Goal: Task Accomplishment & Management: Use online tool/utility

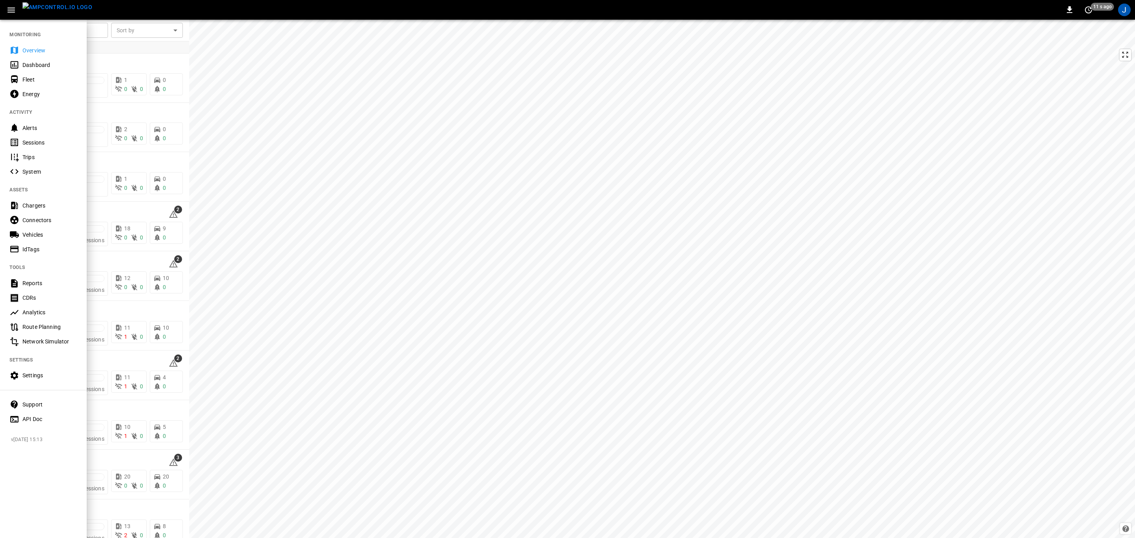
drag, startPoint x: 29, startPoint y: 47, endPoint x: 132, endPoint y: 112, distance: 122.4
click at [29, 47] on div "Overview" at bounding box center [49, 51] width 55 height 8
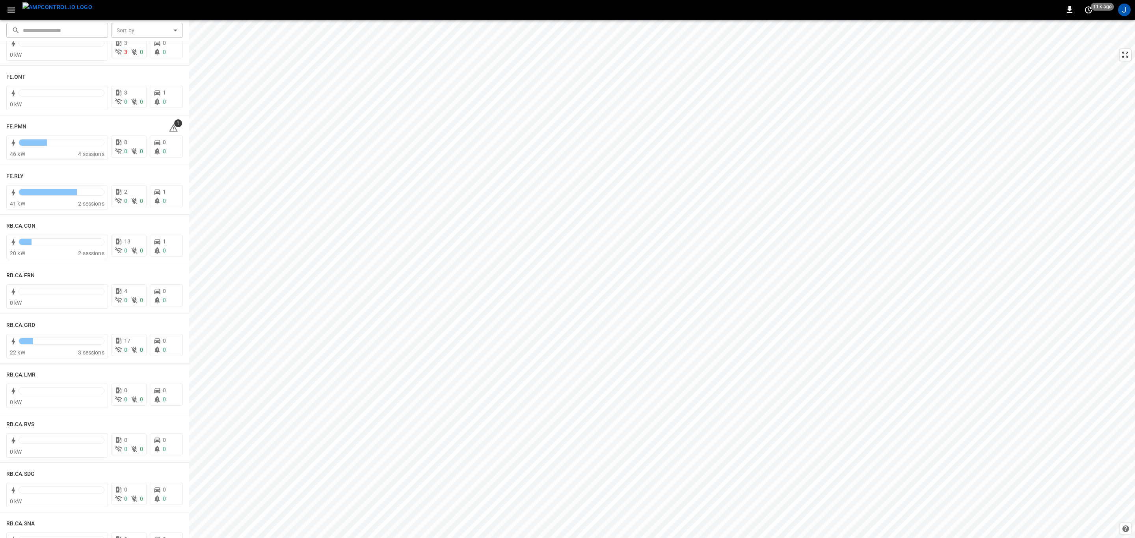
scroll to position [887, 0]
click at [22, 318] on h6 "RB.CA.GRD" at bounding box center [20, 319] width 29 height 9
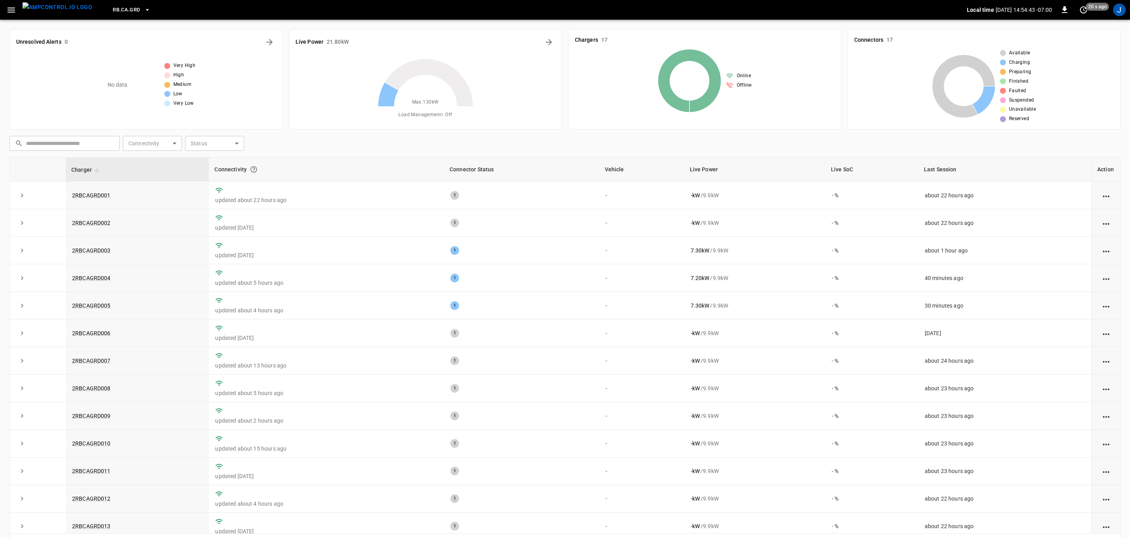
click at [11, 9] on icon "button" at bounding box center [11, 10] width 10 height 10
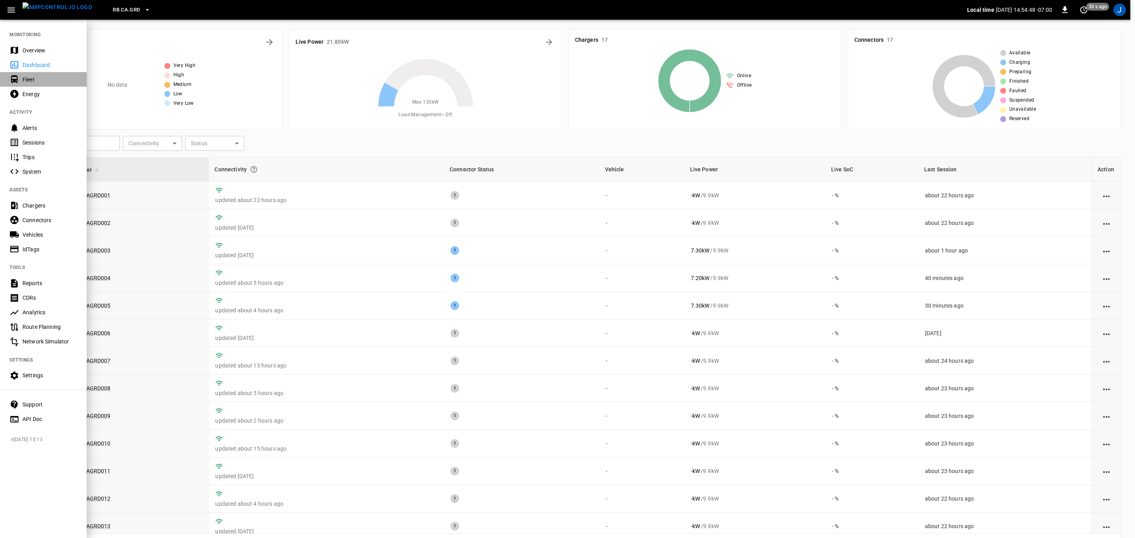
drag, startPoint x: 28, startPoint y: 76, endPoint x: 102, endPoint y: 106, distance: 79.6
click at [28, 76] on div "Fleet" at bounding box center [49, 80] width 55 height 8
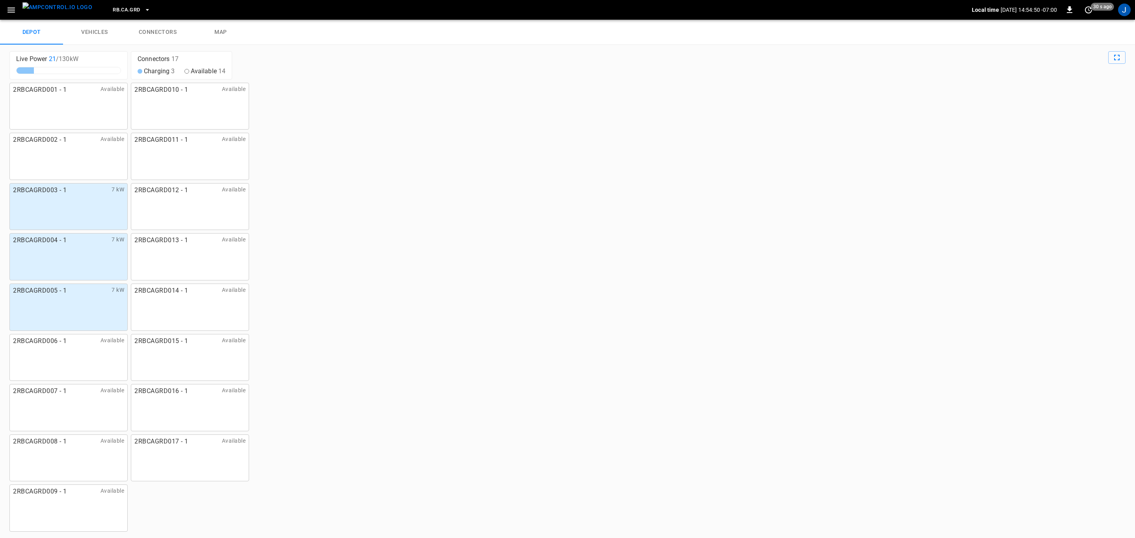
click at [165, 31] on link "connectors" at bounding box center [157, 32] width 63 height 25
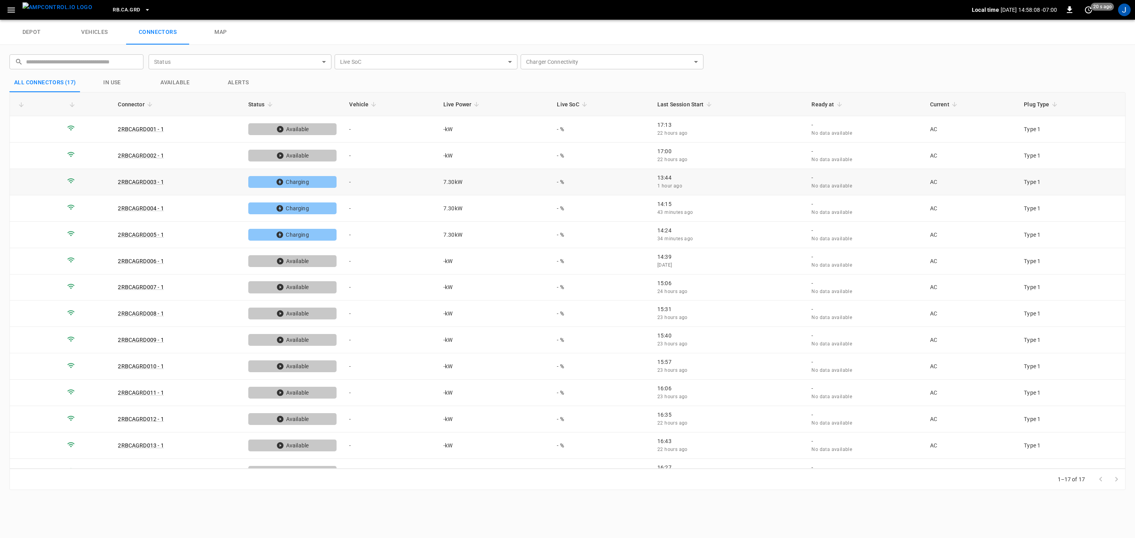
click at [354, 186] on td "-" at bounding box center [390, 182] width 94 height 26
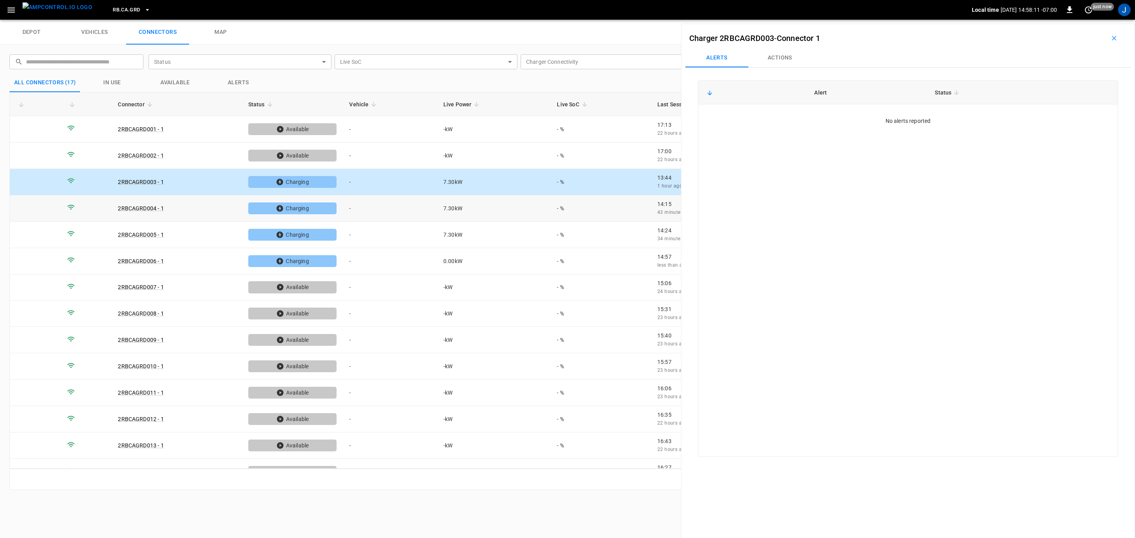
click at [365, 208] on td "-" at bounding box center [390, 208] width 94 height 26
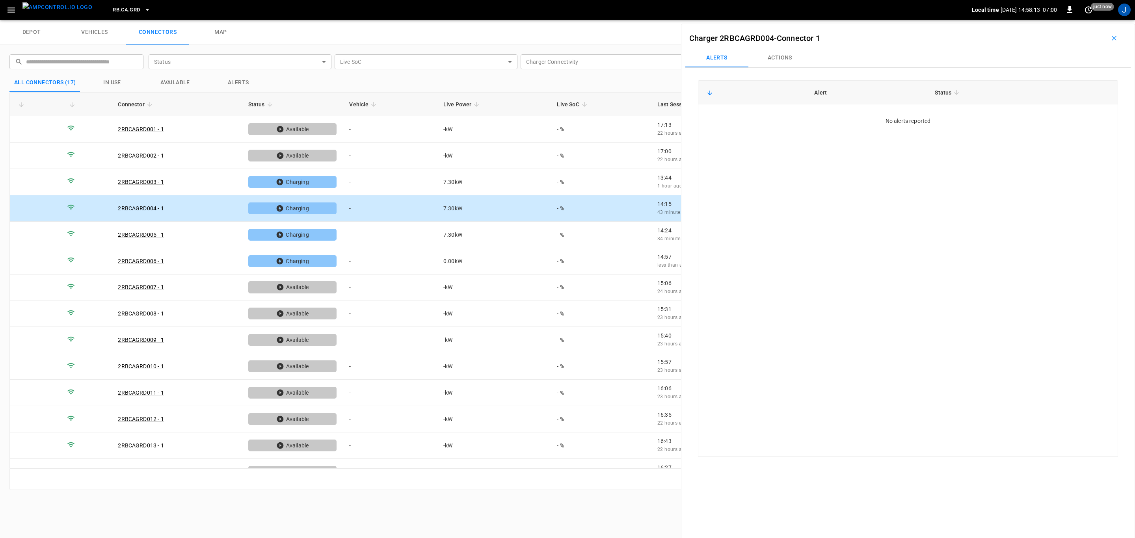
click at [793, 65] on button "Actions" at bounding box center [779, 57] width 63 height 19
click at [1043, 117] on div "Vehicle Name Vehicle Name" at bounding box center [1064, 117] width 91 height 15
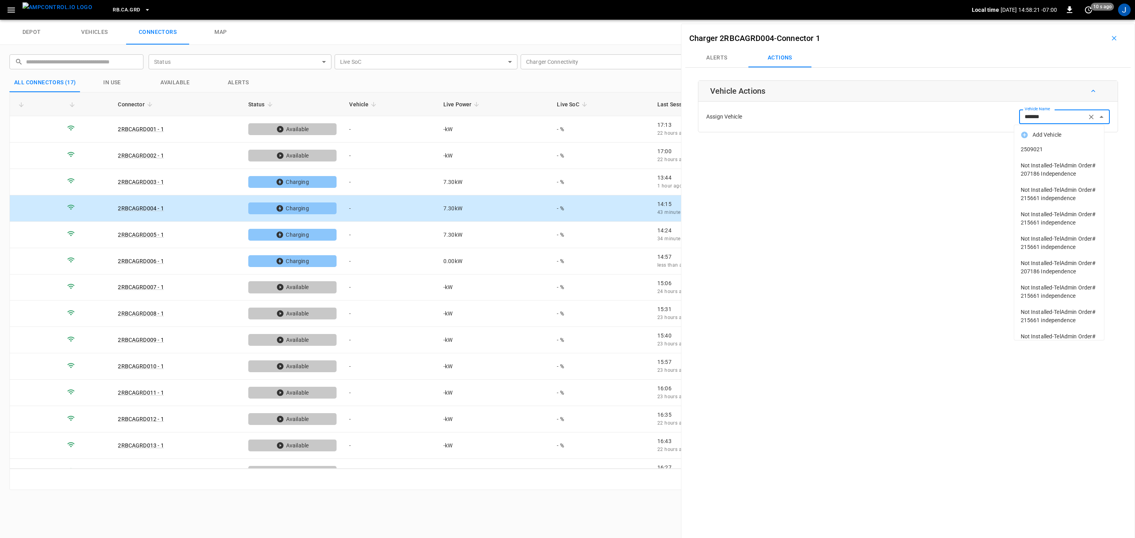
click at [1035, 145] on span "2509021" at bounding box center [1059, 149] width 77 height 8
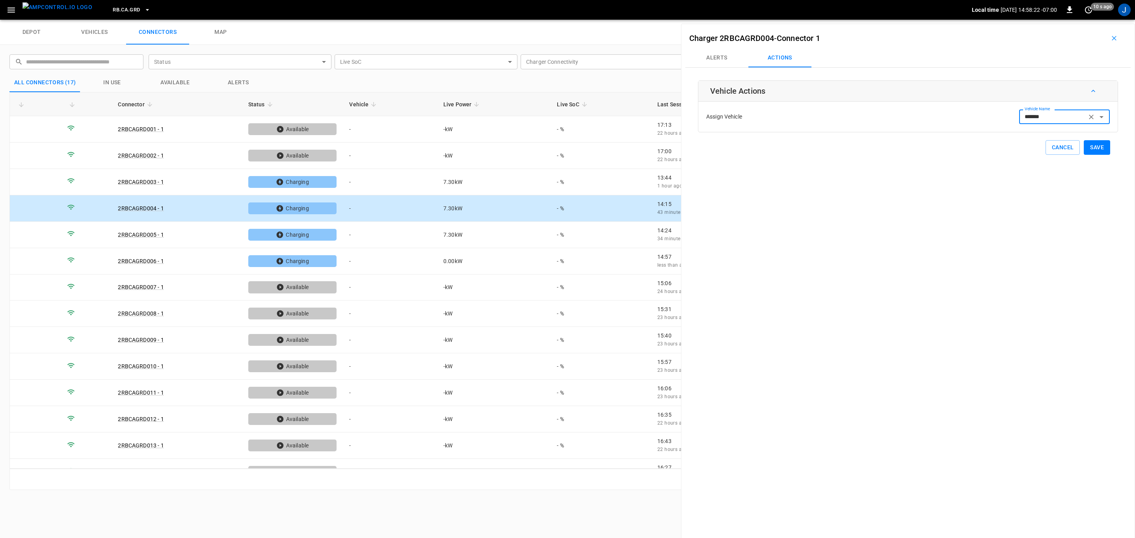
type input "*******"
click at [1090, 149] on button "Save" at bounding box center [1097, 147] width 26 height 15
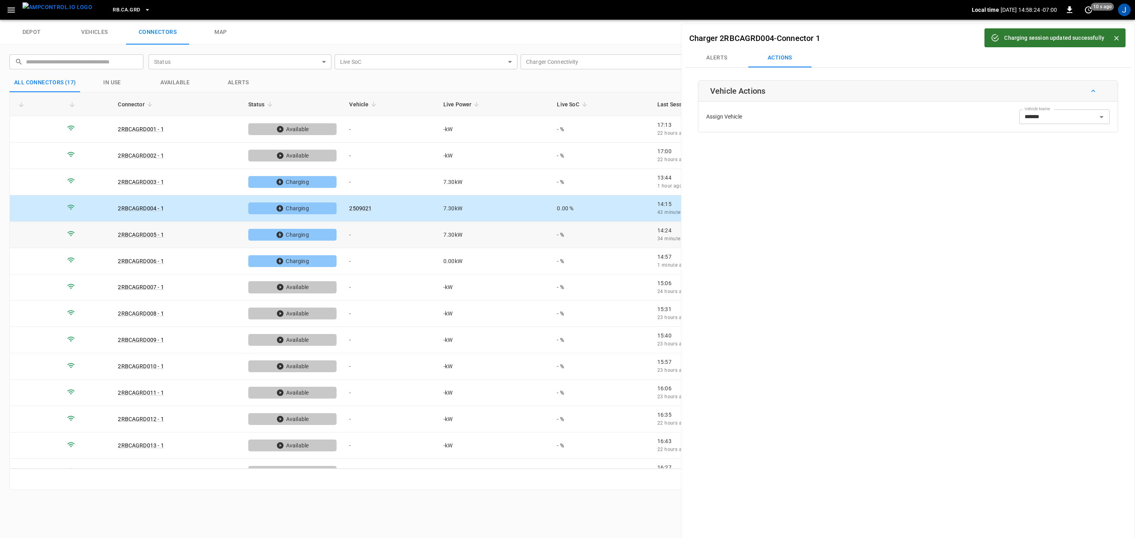
click at [352, 235] on td "-" at bounding box center [390, 235] width 94 height 26
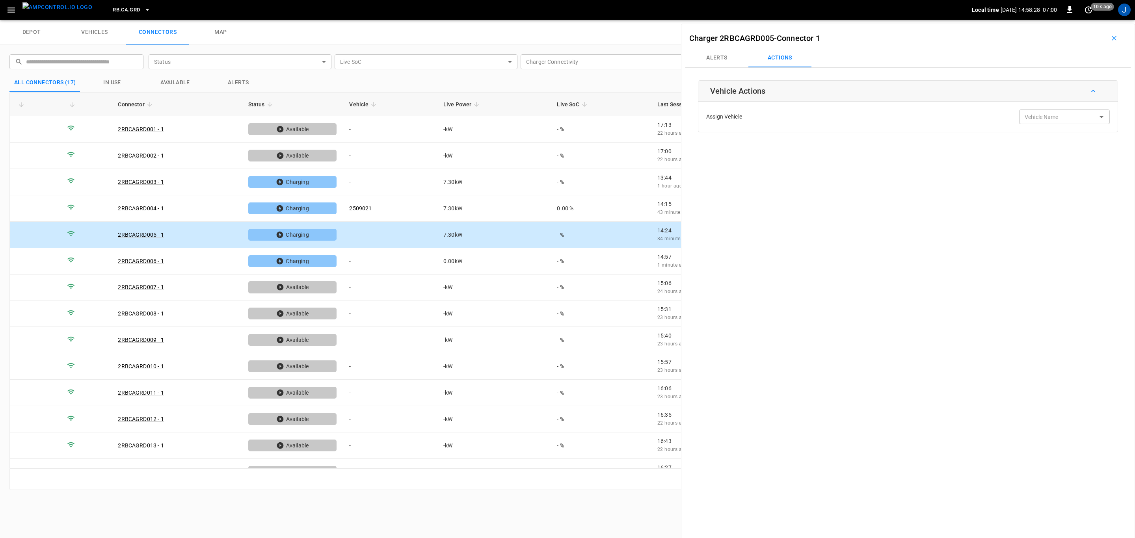
click at [1034, 121] on input "Vehicle Name" at bounding box center [1053, 117] width 63 height 10
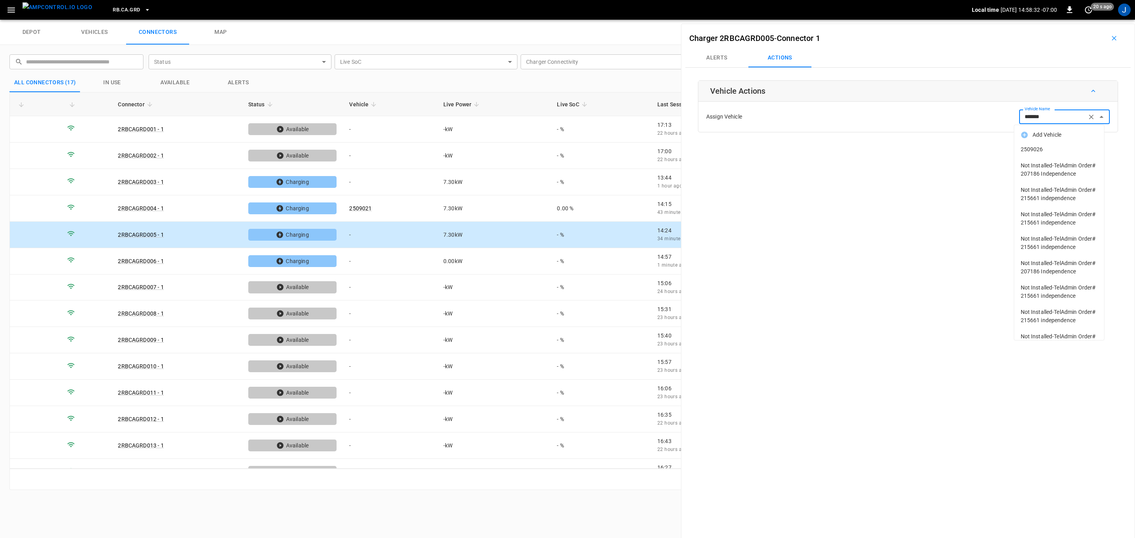
click at [1041, 148] on span "2509026" at bounding box center [1059, 149] width 77 height 8
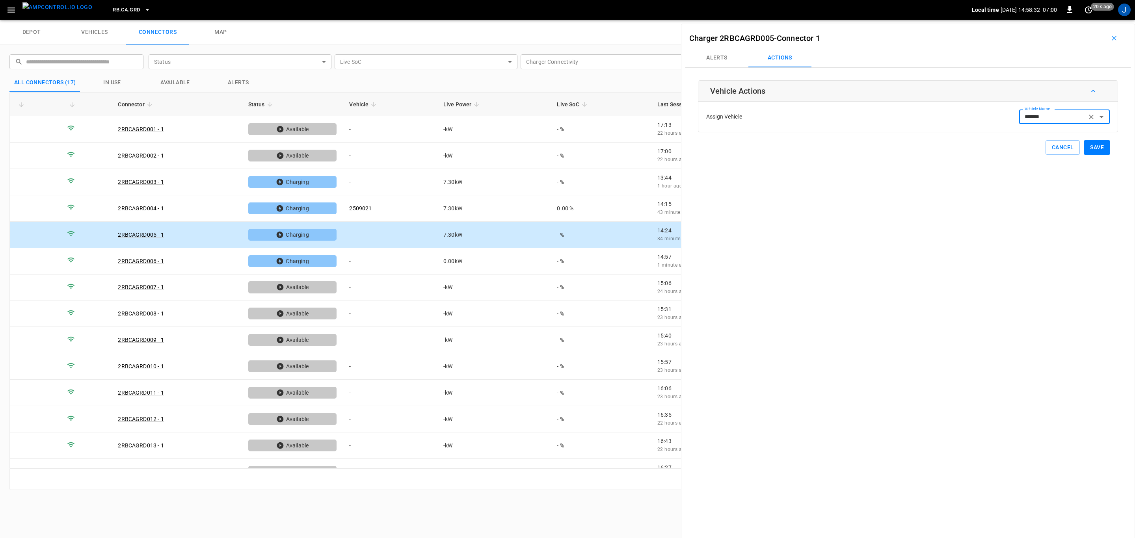
type input "*******"
click at [1092, 148] on button "Save" at bounding box center [1097, 147] width 26 height 15
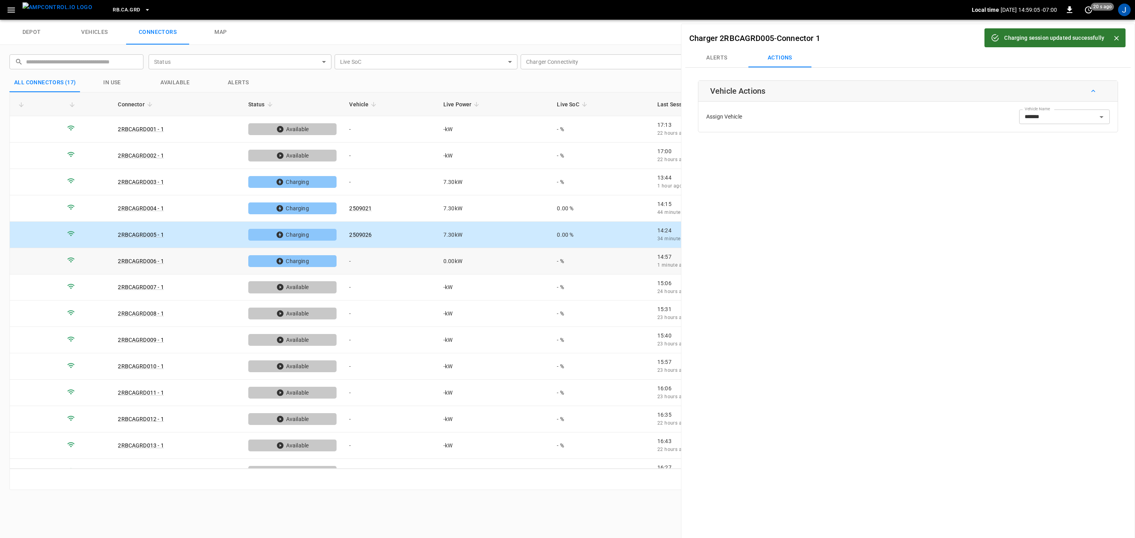
click at [355, 262] on td "-" at bounding box center [390, 261] width 94 height 26
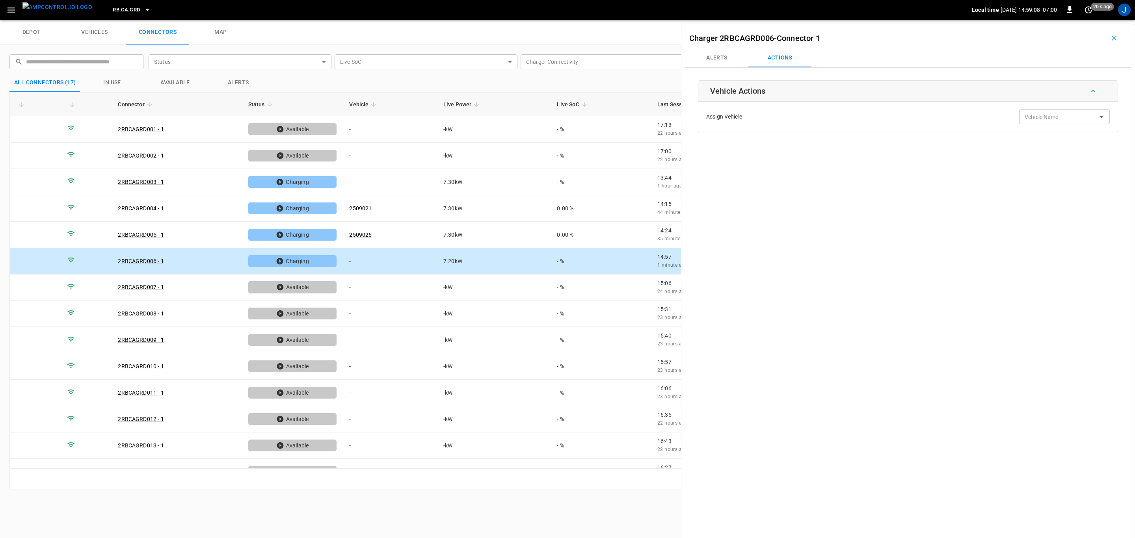
click at [1043, 119] on div "Vehicle Name Vehicle Name" at bounding box center [1064, 117] width 91 height 15
type input "*****"
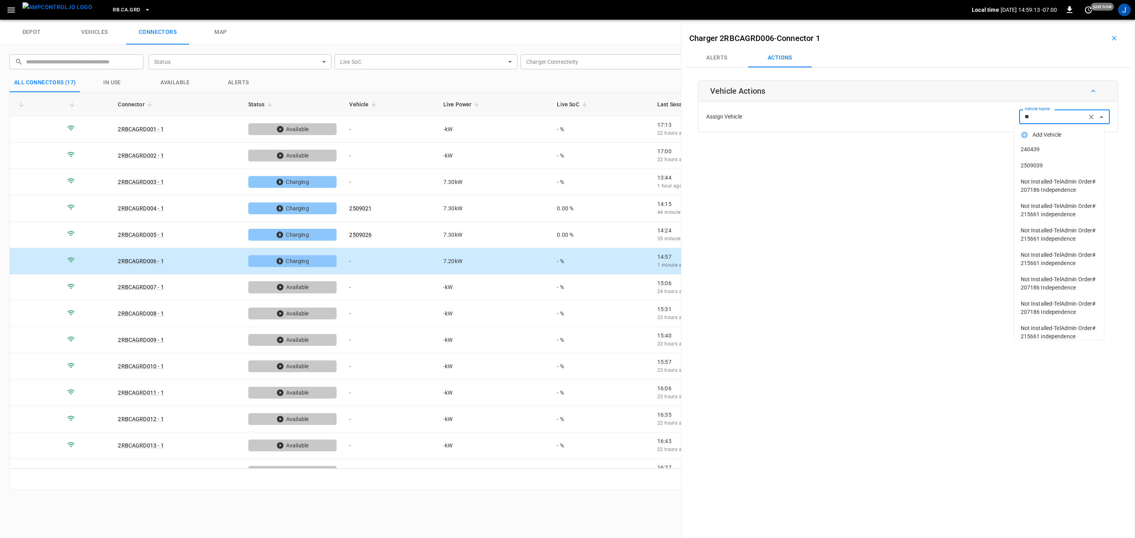
type input "*"
click at [1039, 152] on span "2509039" at bounding box center [1059, 149] width 77 height 8
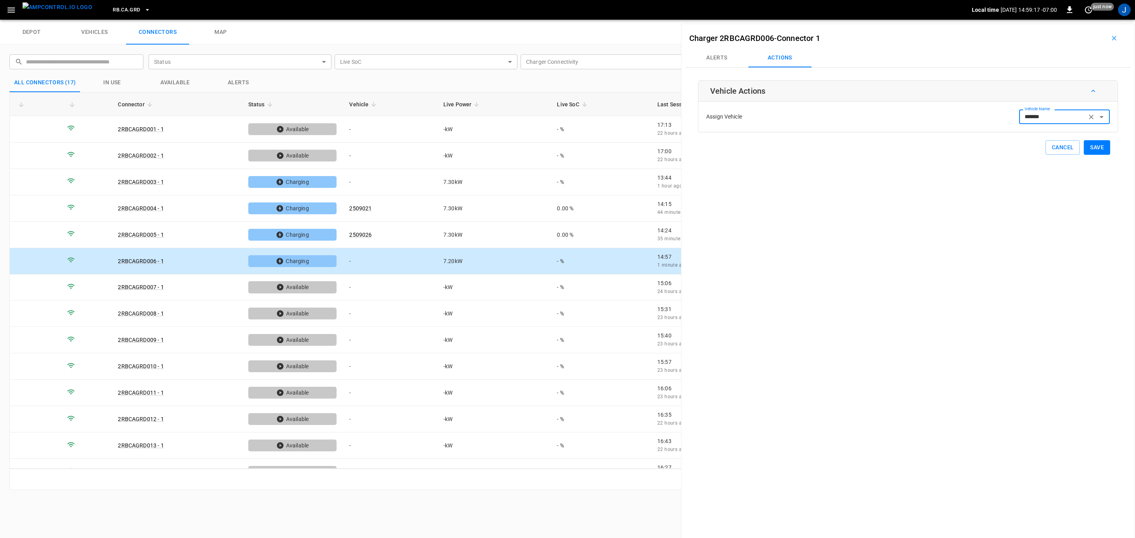
type input "*******"
click at [1088, 146] on button "Save" at bounding box center [1097, 147] width 26 height 15
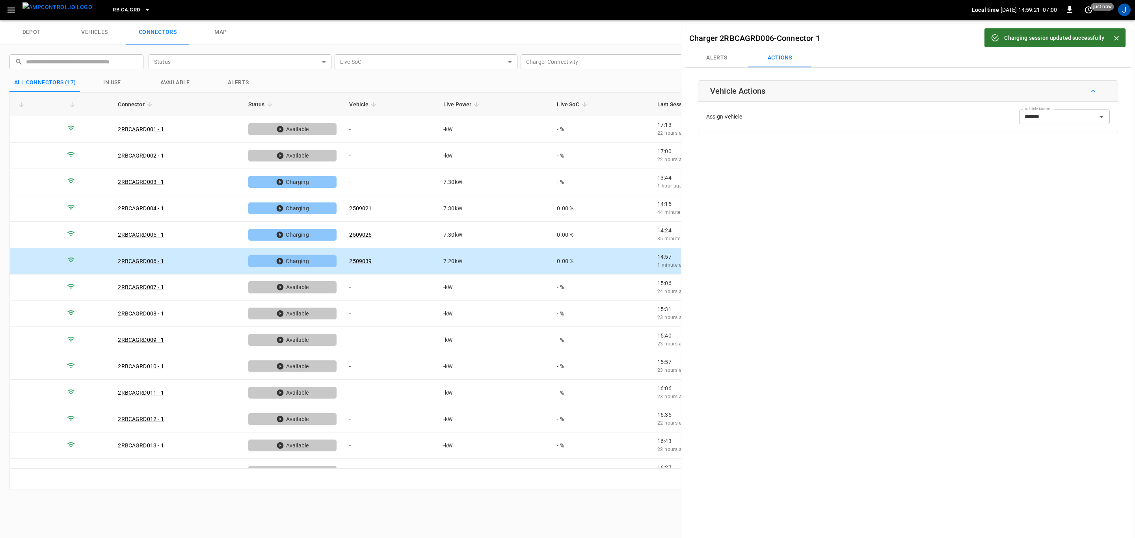
click at [1115, 35] on icon "Close" at bounding box center [1117, 38] width 8 height 8
click at [1110, 37] on icon "button" at bounding box center [1114, 38] width 8 height 8
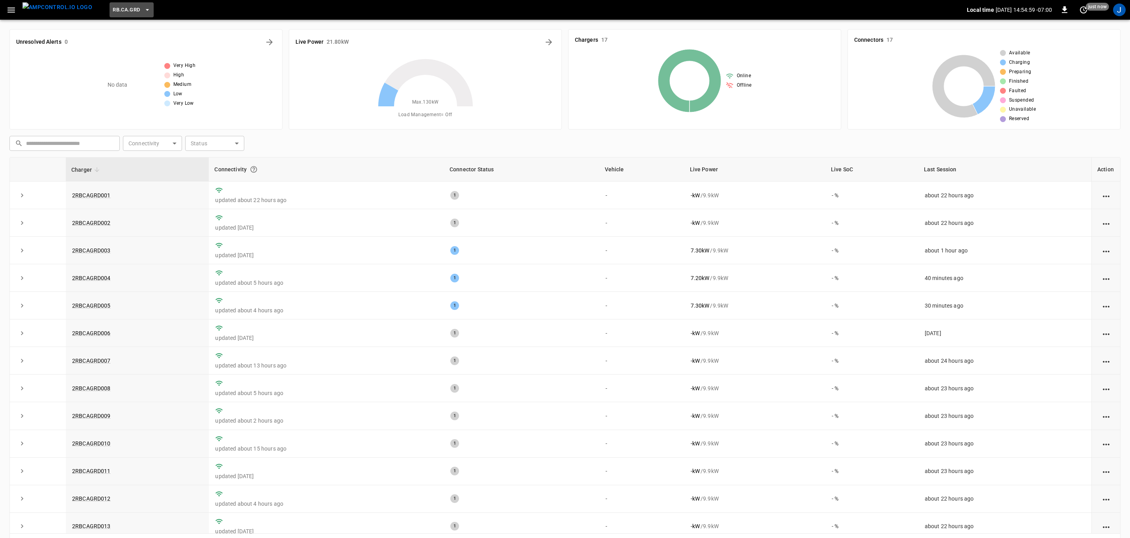
click at [143, 8] on icon "button" at bounding box center [147, 10] width 8 height 8
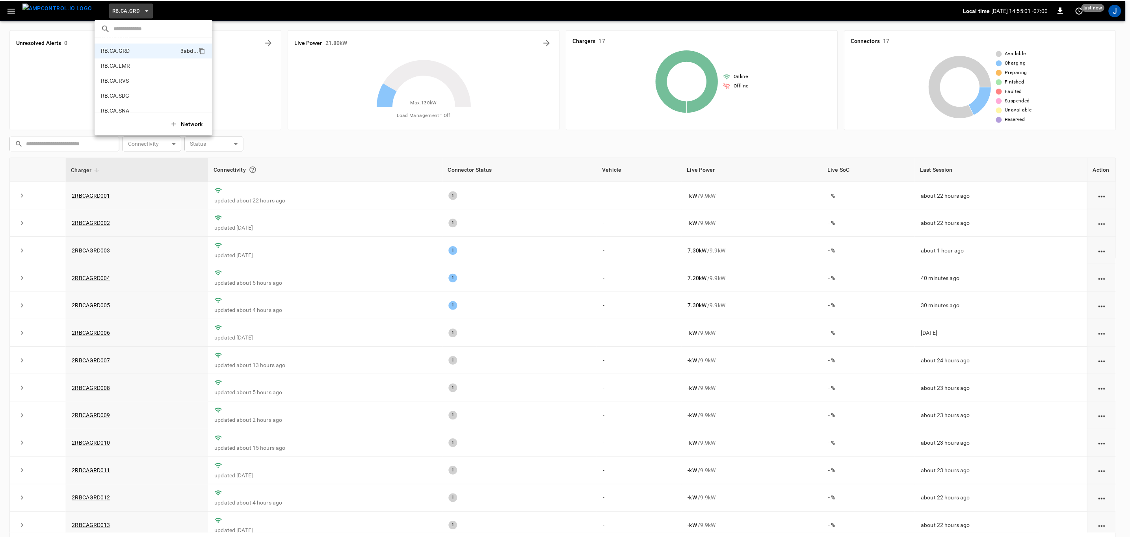
scroll to position [373, 0]
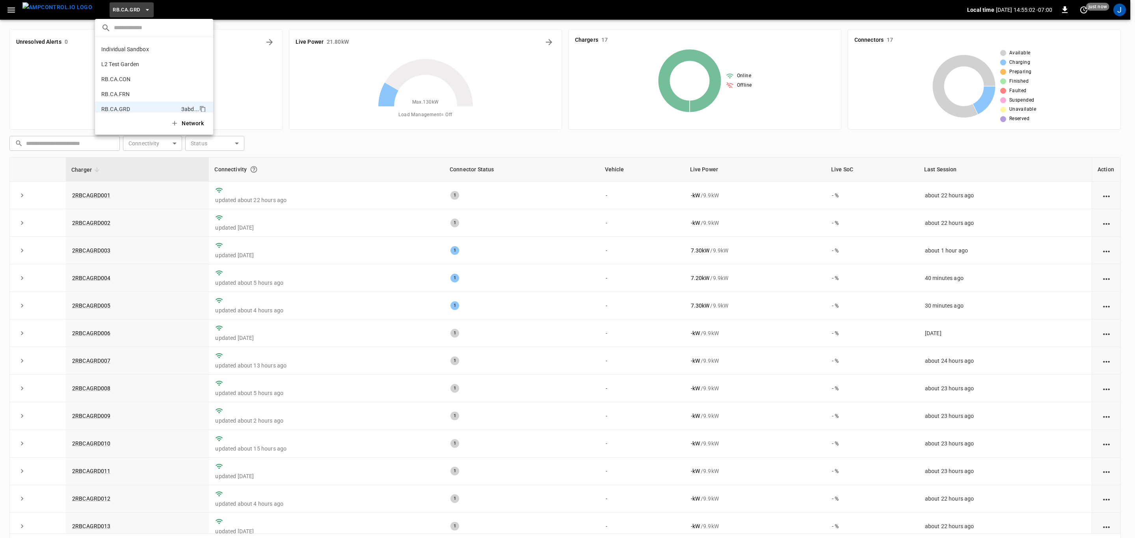
click at [125, 92] on p "RB.CA.FRN" at bounding box center [140, 94] width 78 height 8
